Goal: Transaction & Acquisition: Purchase product/service

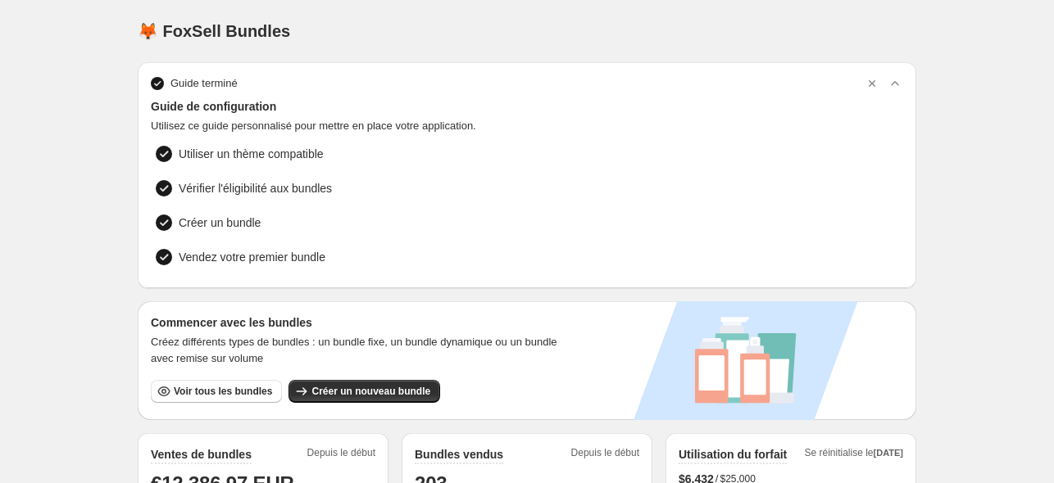
scroll to position [164, 0]
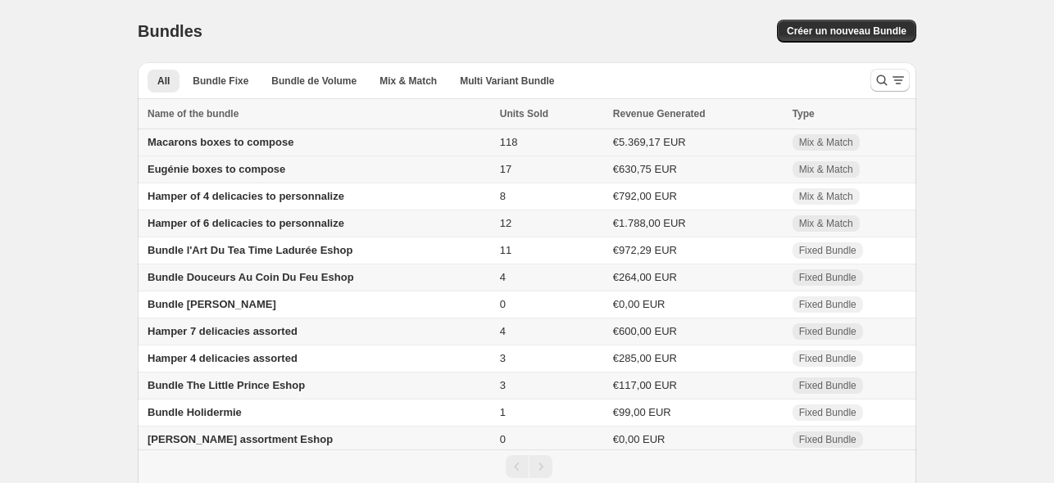
click at [275, 144] on span "Macarons boxes to compose" at bounding box center [220, 142] width 146 height 12
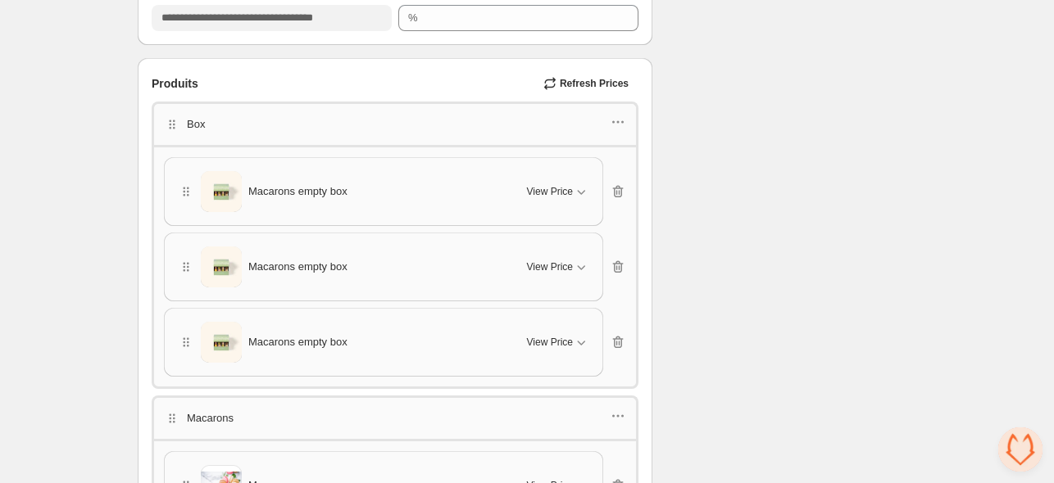
scroll to position [2622, 0]
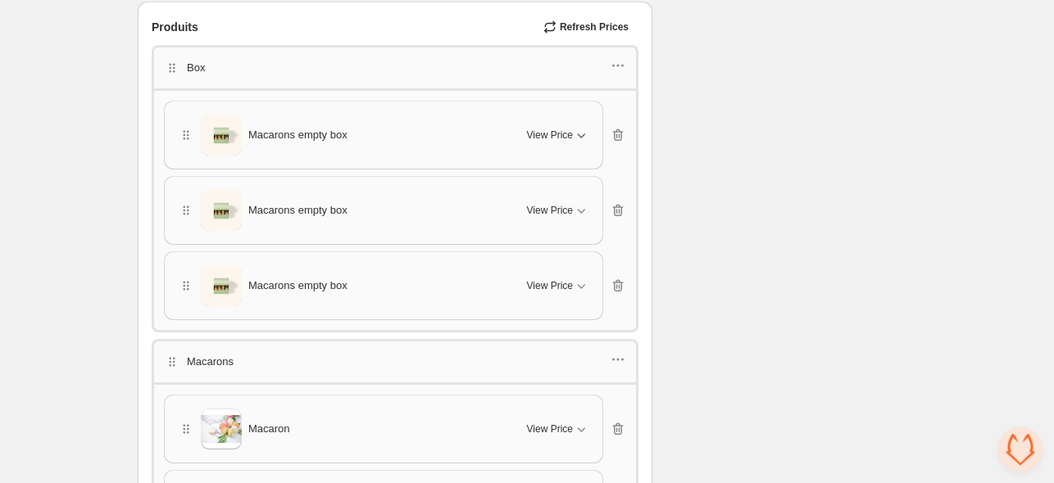
click at [555, 129] on span "View Price" at bounding box center [550, 135] width 46 height 13
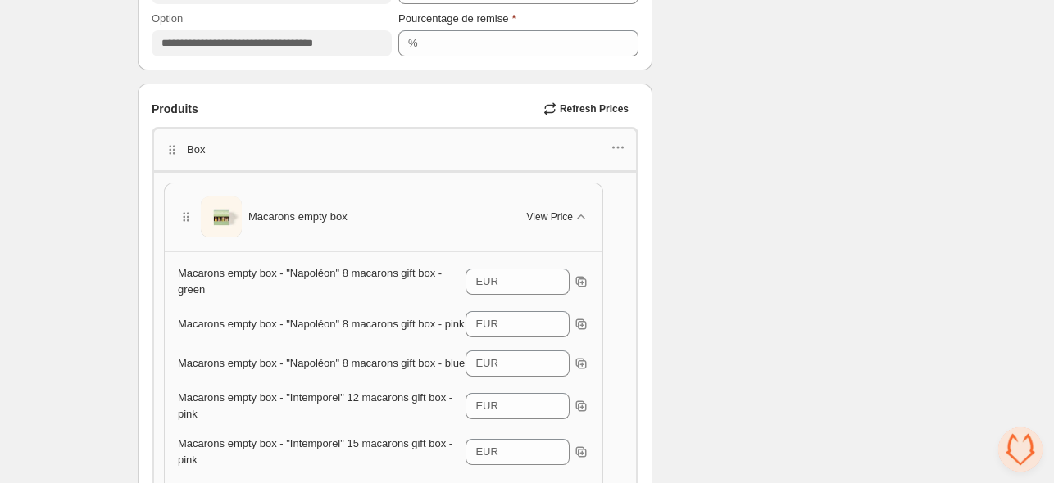
scroll to position [2212, 0]
